Goal: Find contact information: Find contact information

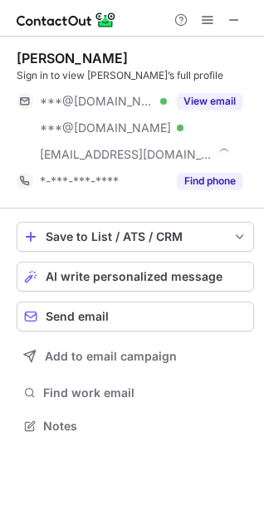
scroll to position [415, 264]
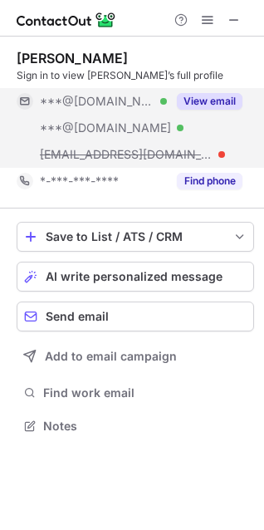
click at [199, 99] on button "View email" at bounding box center [210, 101] width 66 height 17
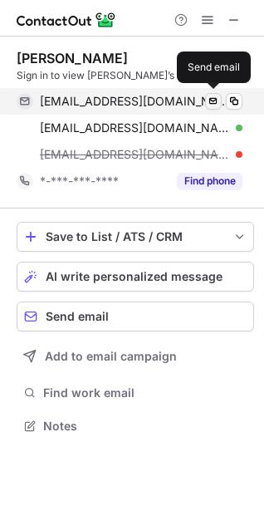
click at [214, 97] on span at bounding box center [213, 101] width 13 height 13
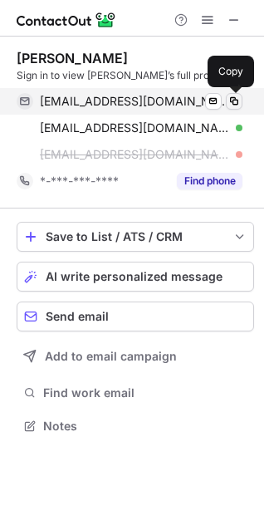
click at [236, 98] on span at bounding box center [234, 101] width 13 height 13
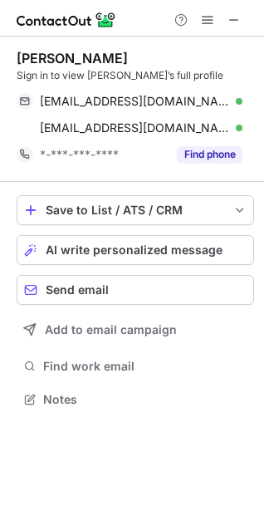
scroll to position [388, 264]
